Goal: Transaction & Acquisition: Purchase product/service

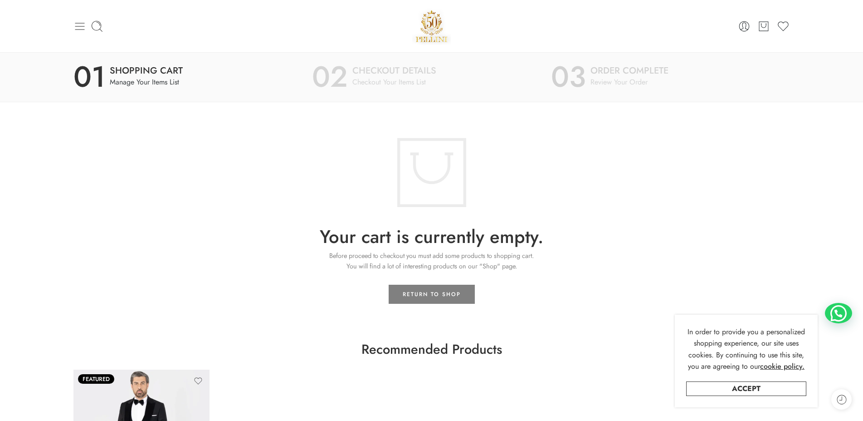
click at [82, 25] on icon at bounding box center [80, 26] width 13 height 13
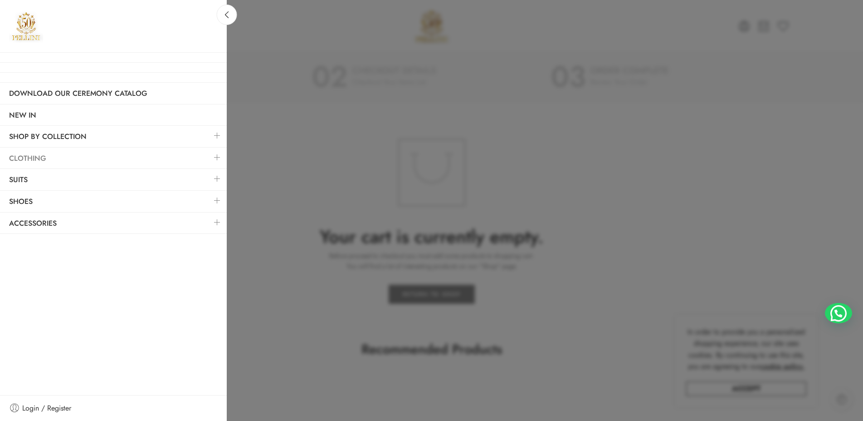
click at [37, 154] on link "Clothing" at bounding box center [113, 158] width 227 height 21
click at [216, 159] on link at bounding box center [217, 157] width 19 height 20
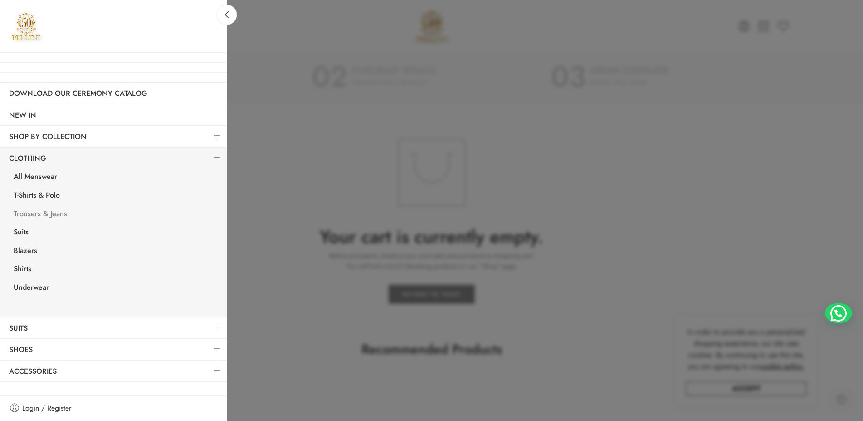
click at [49, 215] on link "Trousers & Jeans" at bounding box center [116, 215] width 222 height 19
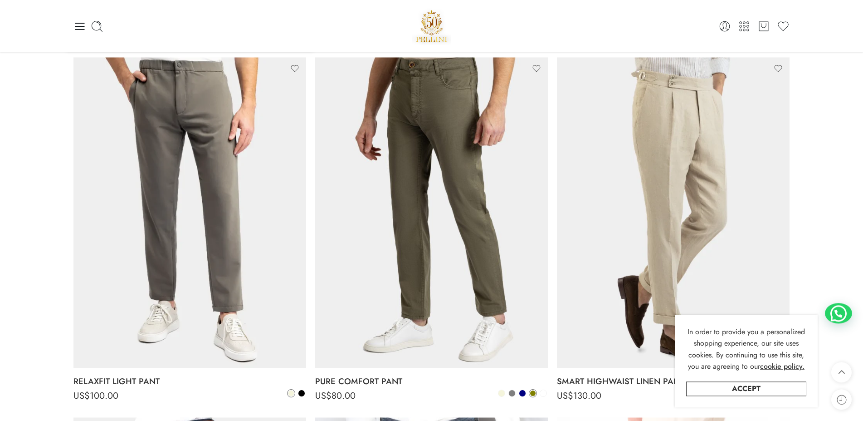
scroll to position [463, 0]
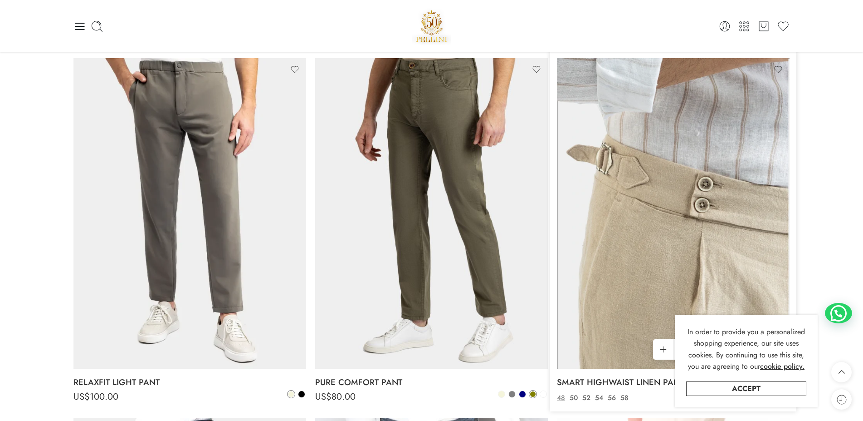
click at [724, 127] on img at bounding box center [673, 213] width 233 height 310
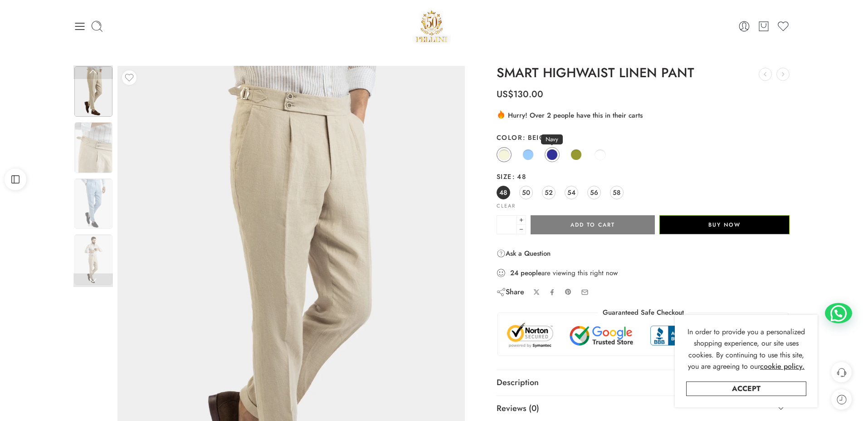
click at [556, 151] on span at bounding box center [552, 154] width 11 height 11
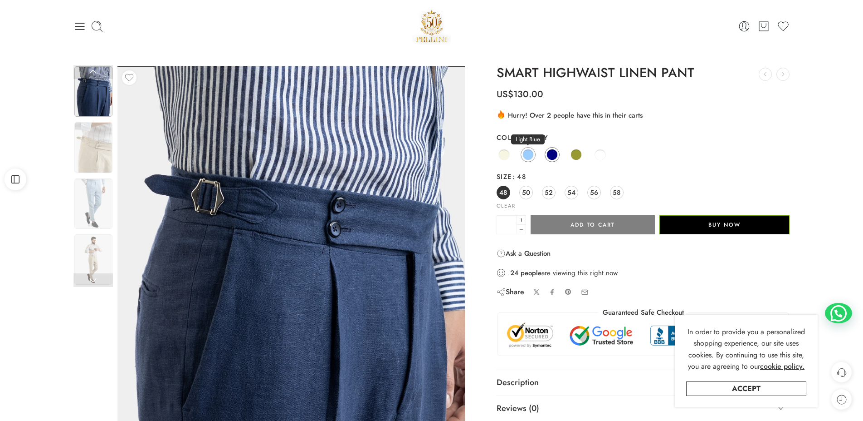
click at [525, 156] on span at bounding box center [528, 154] width 11 height 11
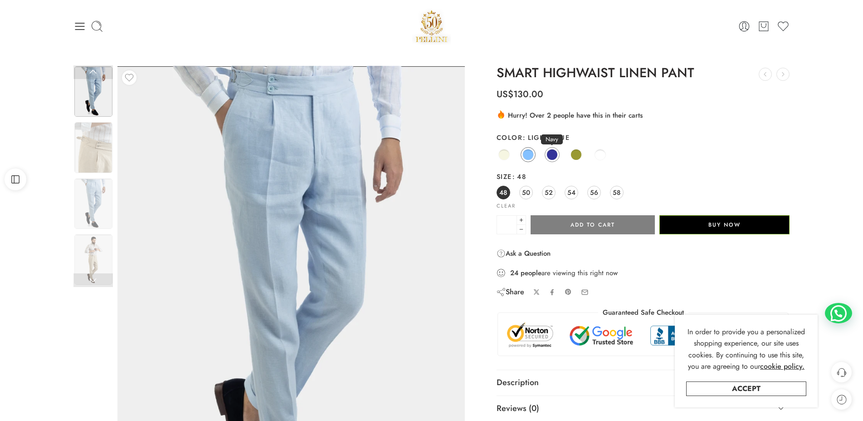
click at [552, 155] on span at bounding box center [552, 154] width 11 height 11
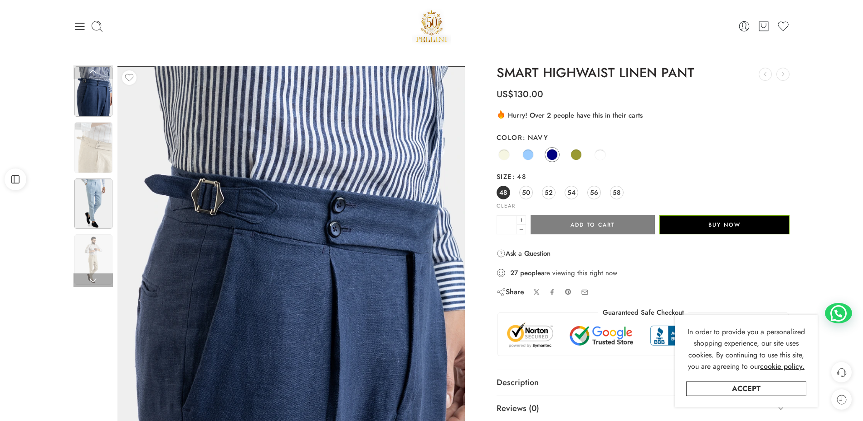
click at [95, 201] on img at bounding box center [93, 203] width 38 height 50
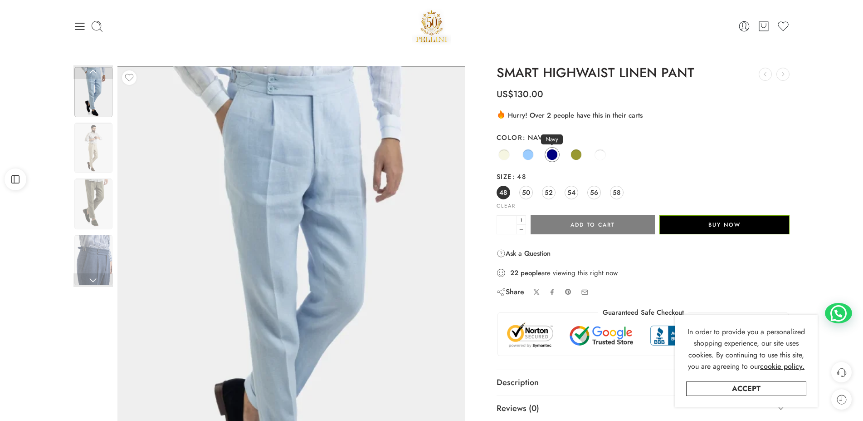
click at [547, 150] on link "Navy" at bounding box center [552, 154] width 15 height 15
click at [89, 69] on link at bounding box center [93, 72] width 39 height 14
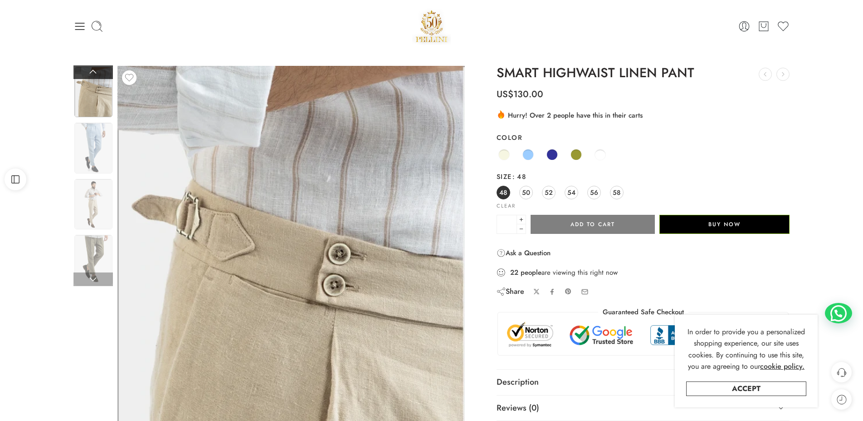
click at [92, 76] on link at bounding box center [93, 72] width 39 height 14
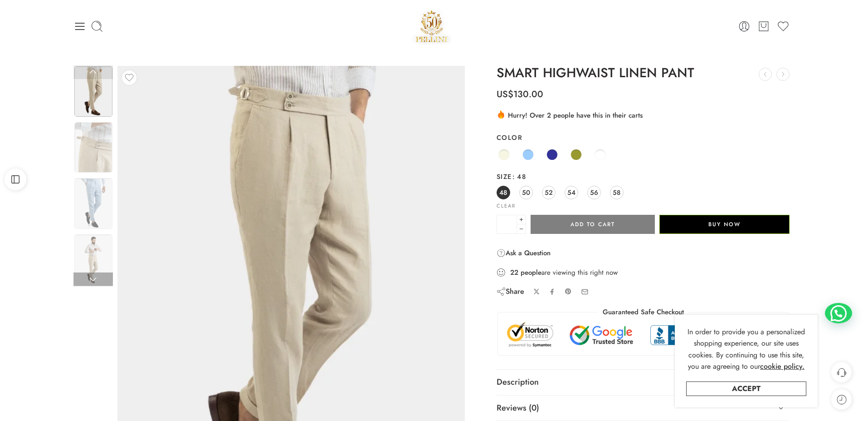
click at [92, 76] on link at bounding box center [93, 72] width 39 height 14
click at [95, 102] on img at bounding box center [93, 91] width 38 height 50
click at [552, 153] on span at bounding box center [552, 154] width 11 height 11
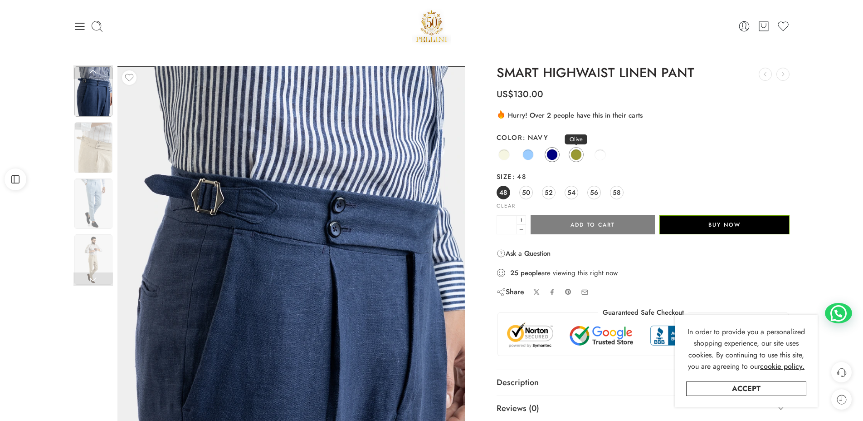
click at [579, 152] on span at bounding box center [576, 154] width 11 height 11
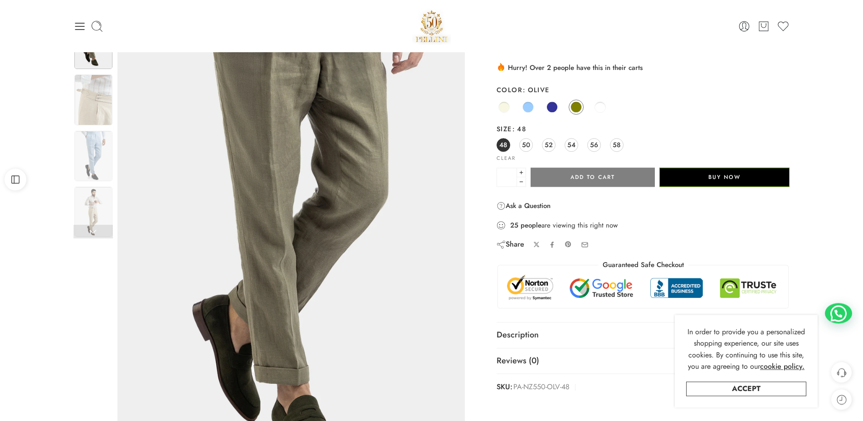
scroll to position [93, 0]
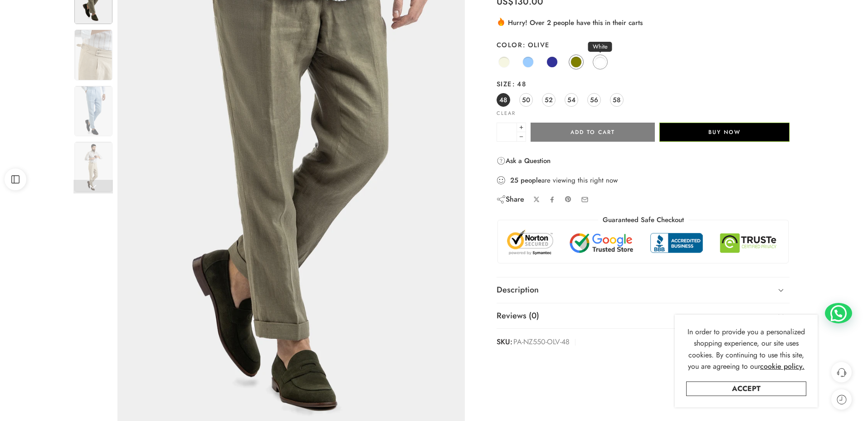
click at [602, 61] on span at bounding box center [600, 61] width 11 height 11
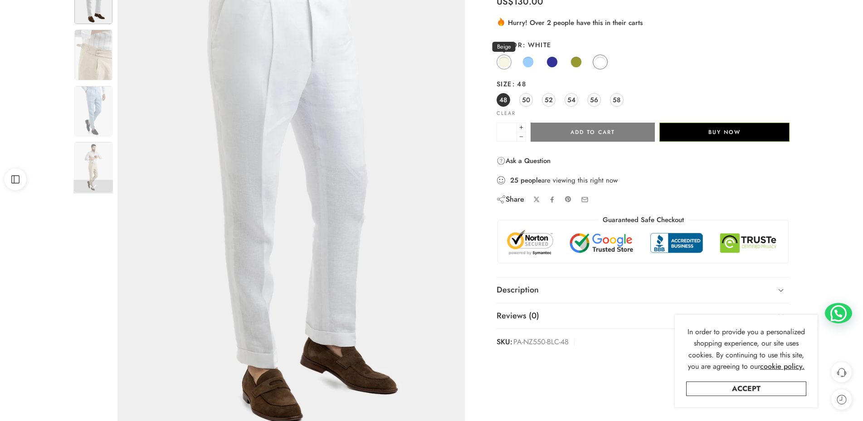
click at [504, 63] on span at bounding box center [504, 61] width 11 height 11
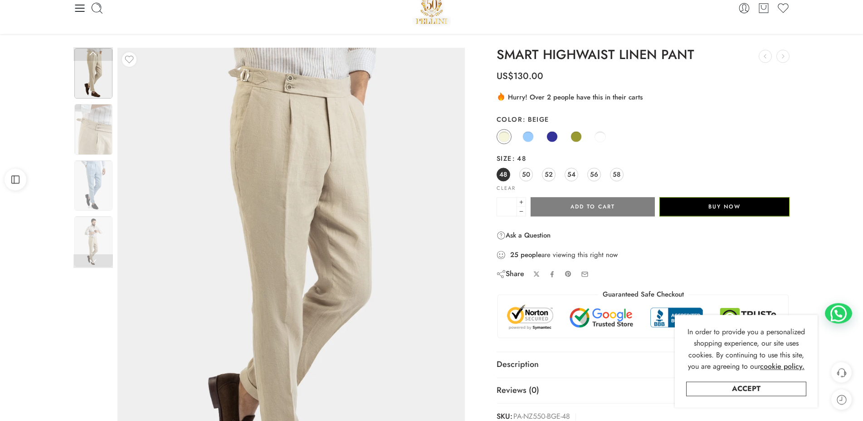
scroll to position [0, 0]
